Goal: Subscribe to service/newsletter

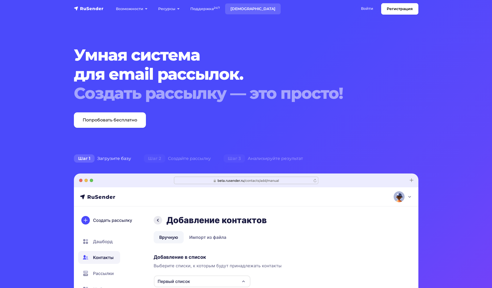
click at [243, 8] on link "[DEMOGRAPHIC_DATA]" at bounding box center [253, 8] width 56 height 11
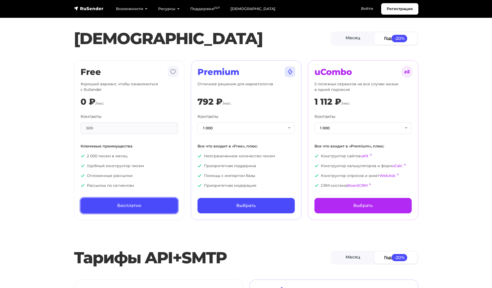
click at [129, 202] on link "Бесплатно" at bounding box center [128, 205] width 97 height 15
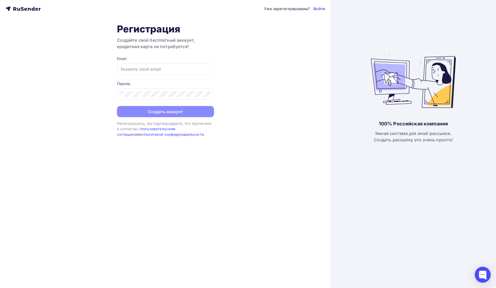
drag, startPoint x: 41, startPoint y: 10, endPoint x: 18, endPoint y: 11, distance: 23.4
click at [18, 11] on div "Уже зарегистрированы? Войти" at bounding box center [165, 9] width 319 height 6
drag, startPoint x: 13, startPoint y: 8, endPoint x: 27, endPoint y: 10, distance: 14.2
